Goal: Navigation & Orientation: Find specific page/section

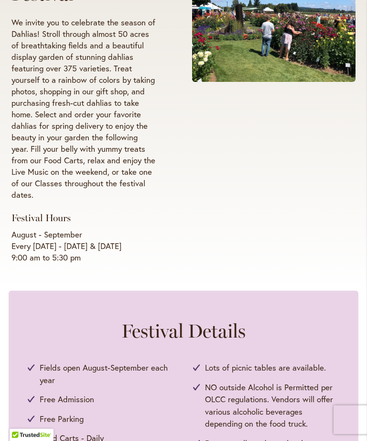
scroll to position [183, 0]
click at [241, 374] on span "Lots of picnic tables are available." at bounding box center [265, 367] width 121 height 12
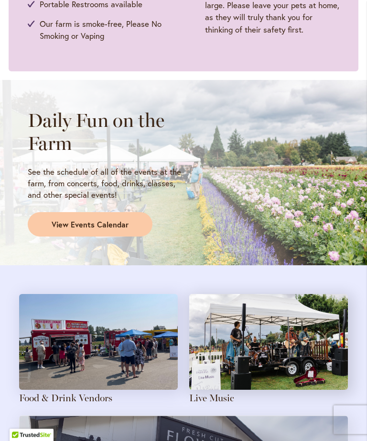
scroll to position [718, 0]
click at [78, 222] on span "View Events Calendar" at bounding box center [90, 224] width 77 height 11
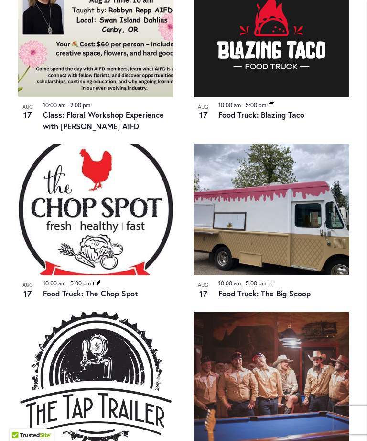
scroll to position [704, 0]
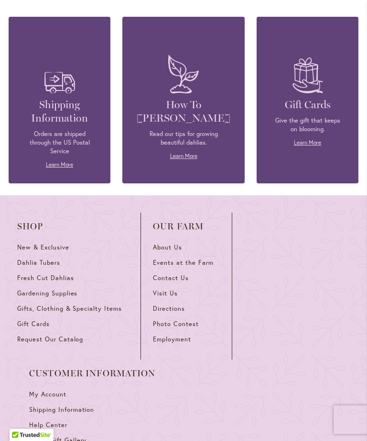
scroll to position [2467, 0]
click at [174, 304] on span "Directions" at bounding box center [169, 308] width 32 height 8
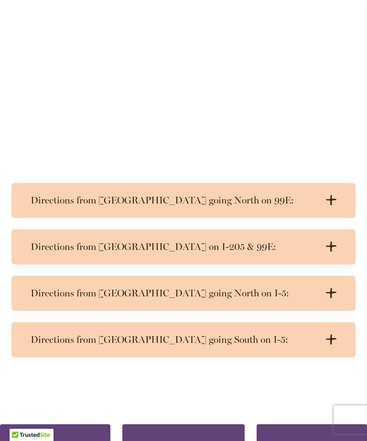
scroll to position [393, 0]
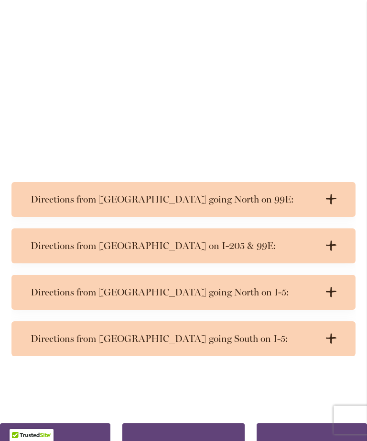
click at [336, 240] on icon at bounding box center [331, 245] width 11 height 10
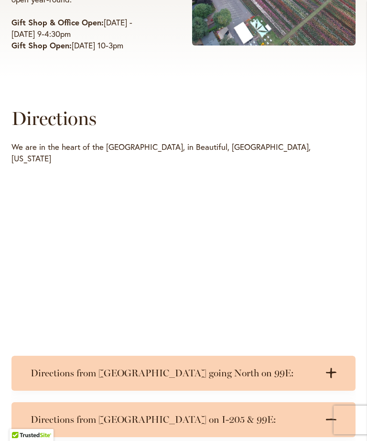
scroll to position [0, 0]
